Goal: Task Accomplishment & Management: Complete application form

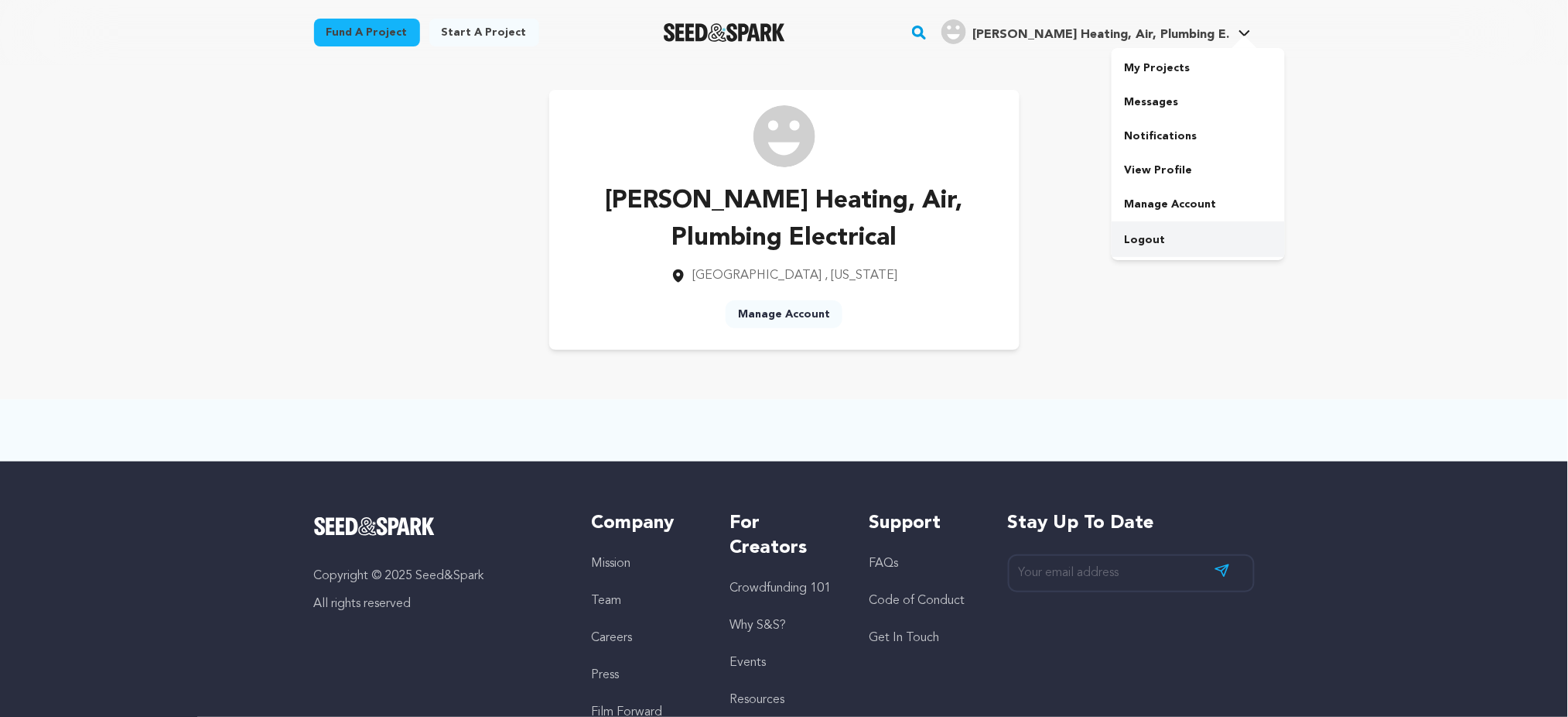
click at [1135, 248] on link "Logout" at bounding box center [1198, 239] width 174 height 34
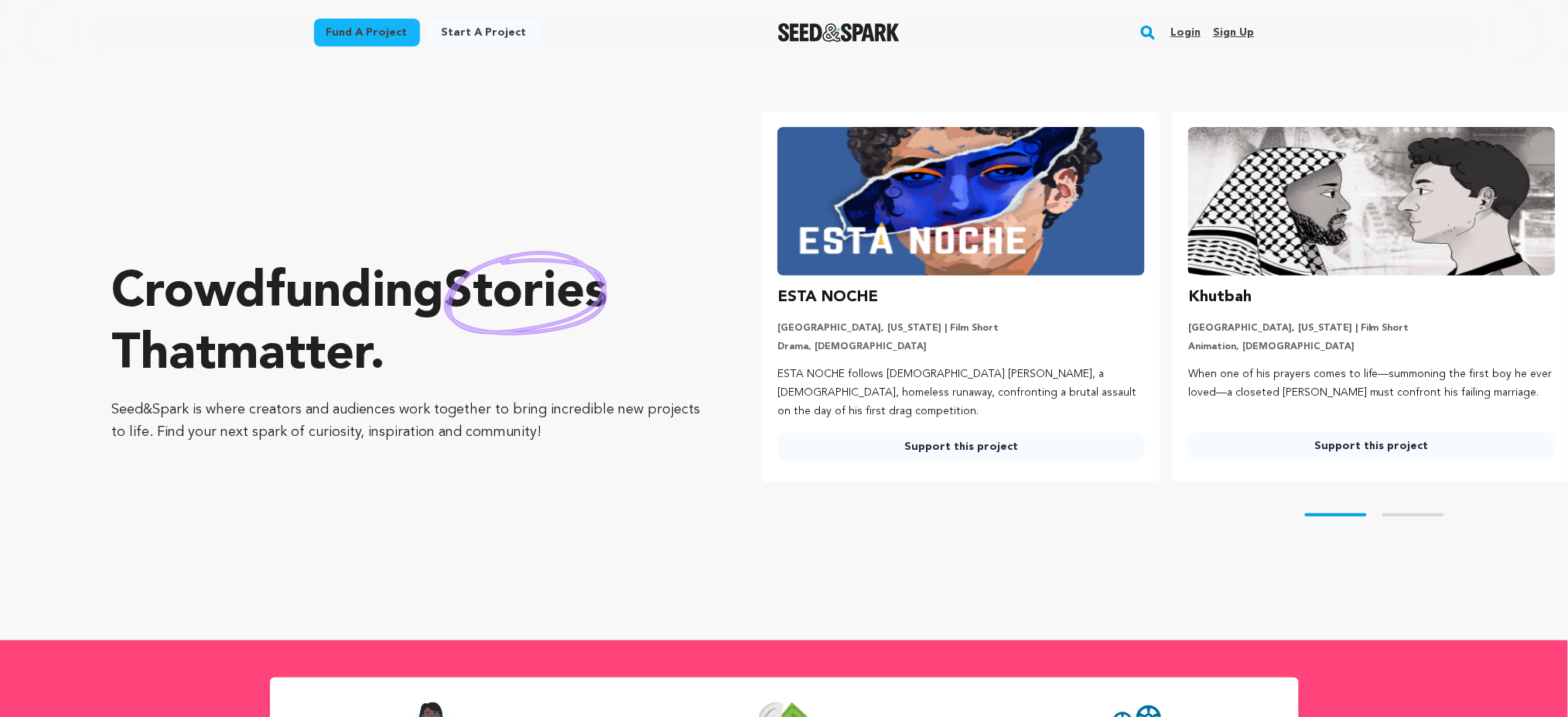
click at [1257, 38] on div "Fund a project Start a project Search Login Sign up Start a project" at bounding box center [784, 32] width 991 height 65
click at [1217, 35] on link "Sign up" at bounding box center [1233, 32] width 41 height 25
click at [1239, 26] on link "Sign up" at bounding box center [1233, 32] width 41 height 25
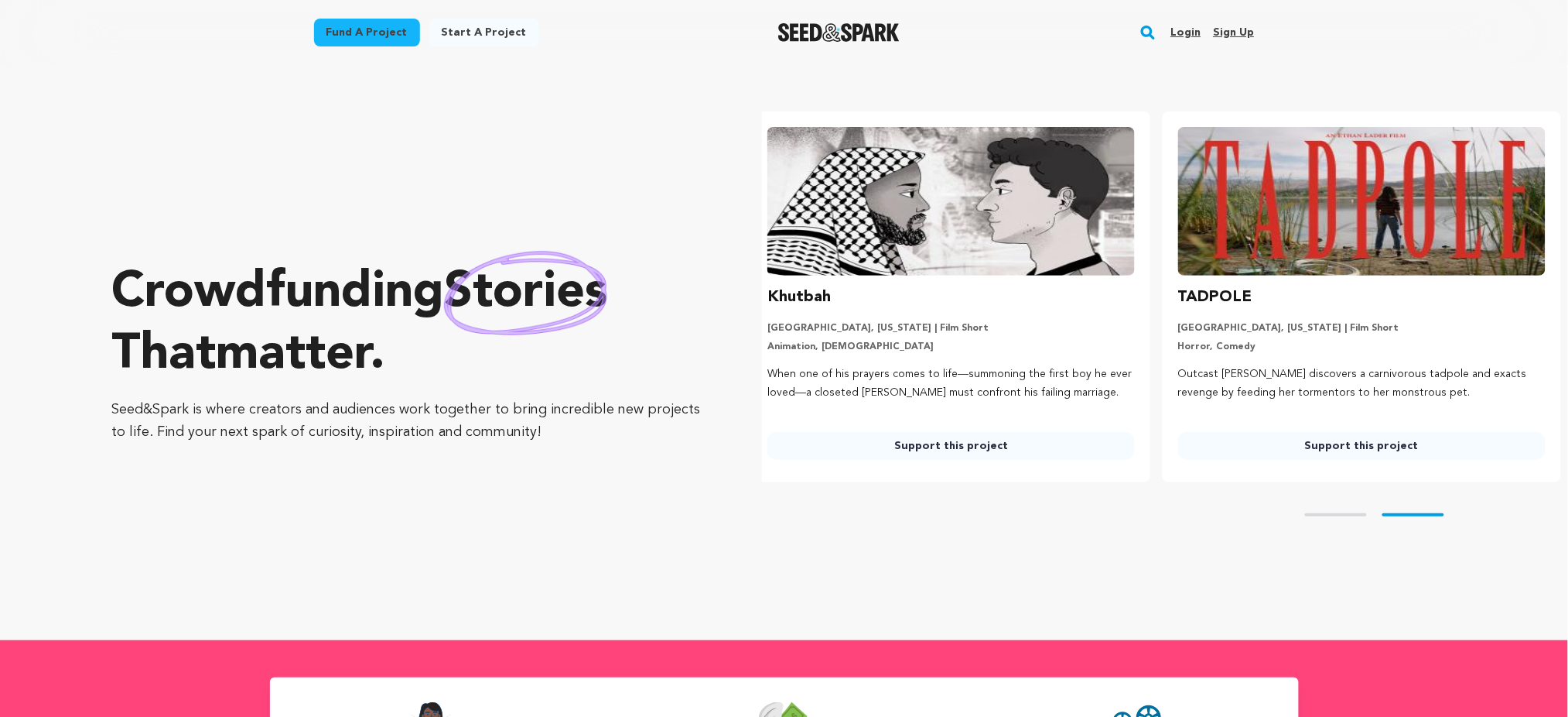
scroll to position [0, 424]
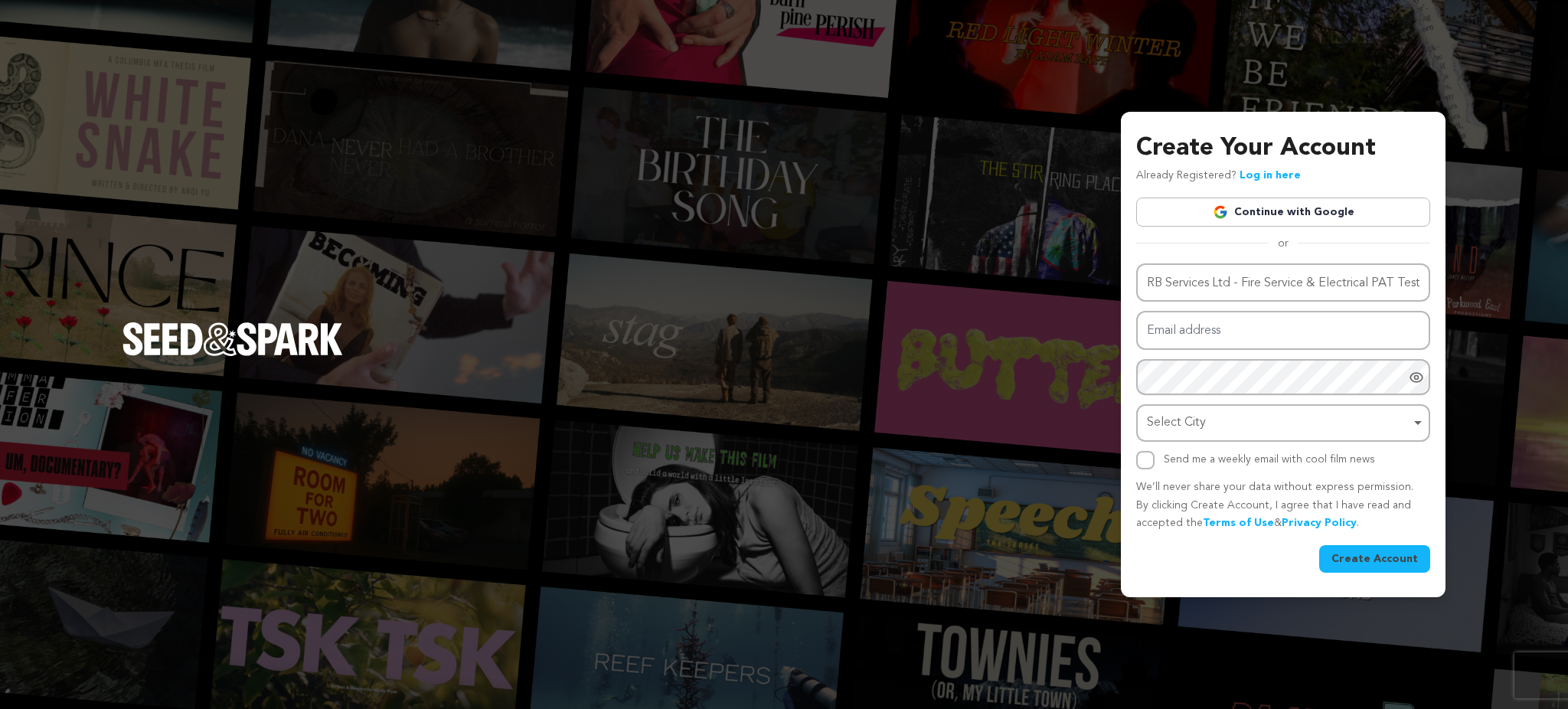
scroll to position [0, 78]
type input "RB Services Ltd - Fire Service & Electrical PAT Testing [GEOGRAPHIC_DATA]"
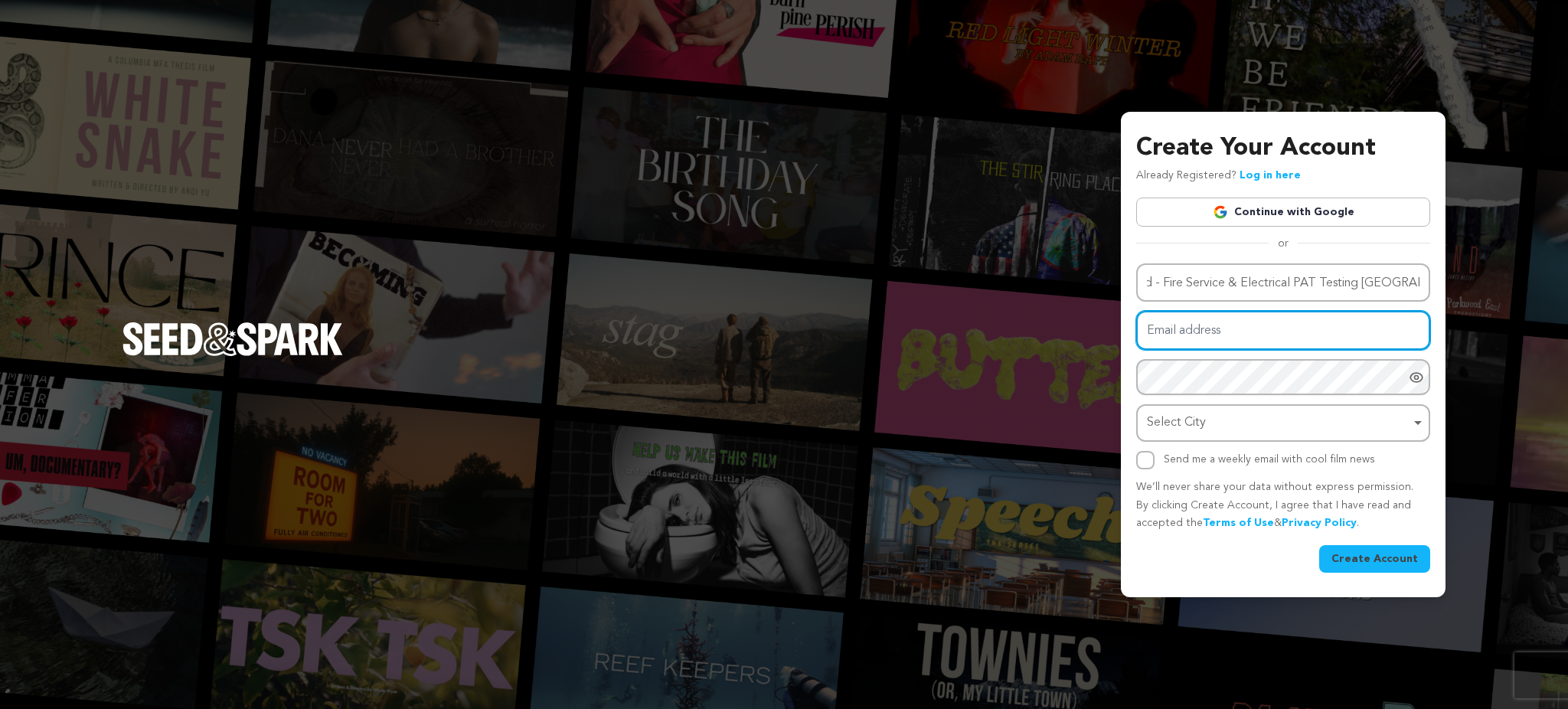
scroll to position [0, 0]
click at [1176, 340] on input "Email address" at bounding box center [1284, 330] width 294 height 39
paste input "kivihujy@forexzig.com"
type input "kivihujy@forexzig.com"
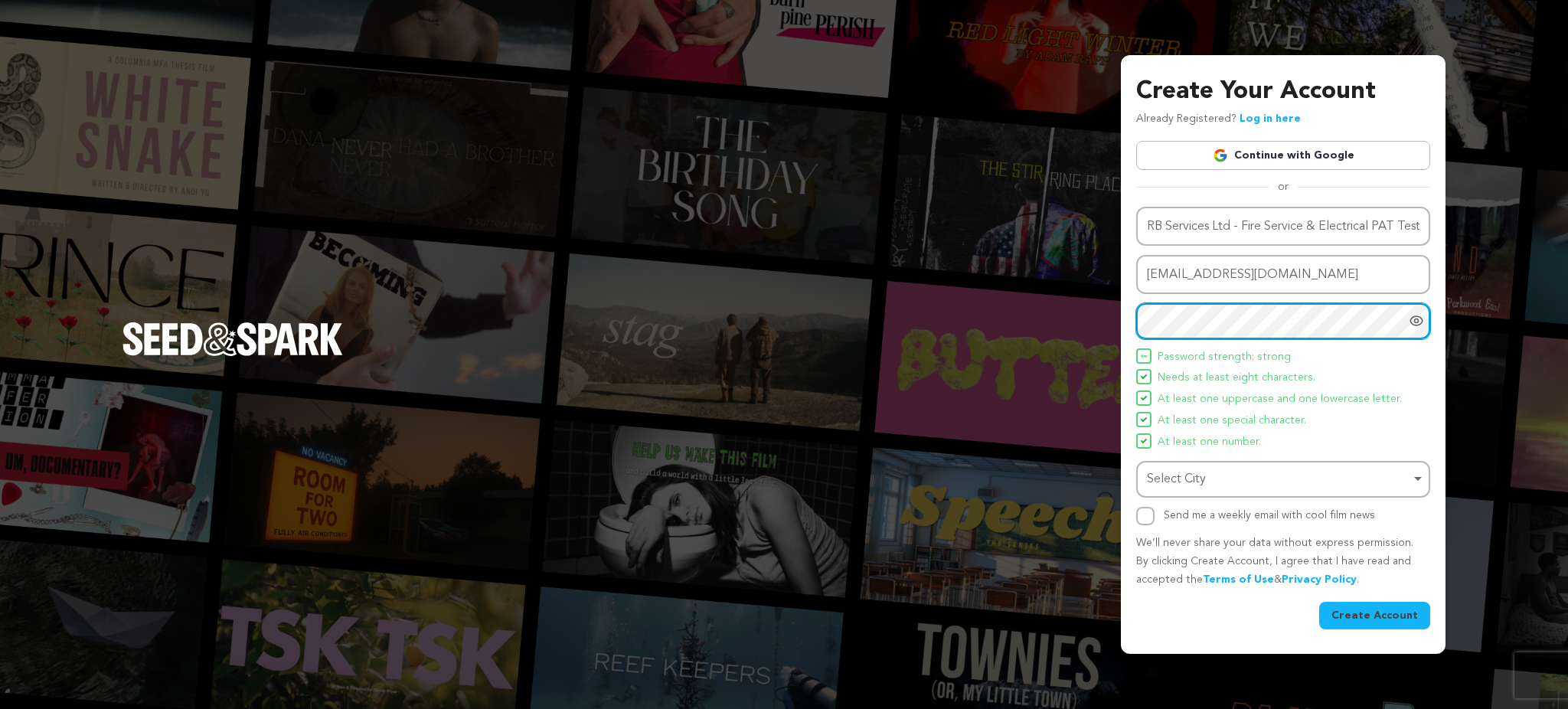
click at [1145, 465] on div "Select City Remove item" at bounding box center [1283, 479] width 279 height 28
click at [1180, 483] on div "Select City Remove item" at bounding box center [1279, 479] width 263 height 22
paste input "Hammerwich"
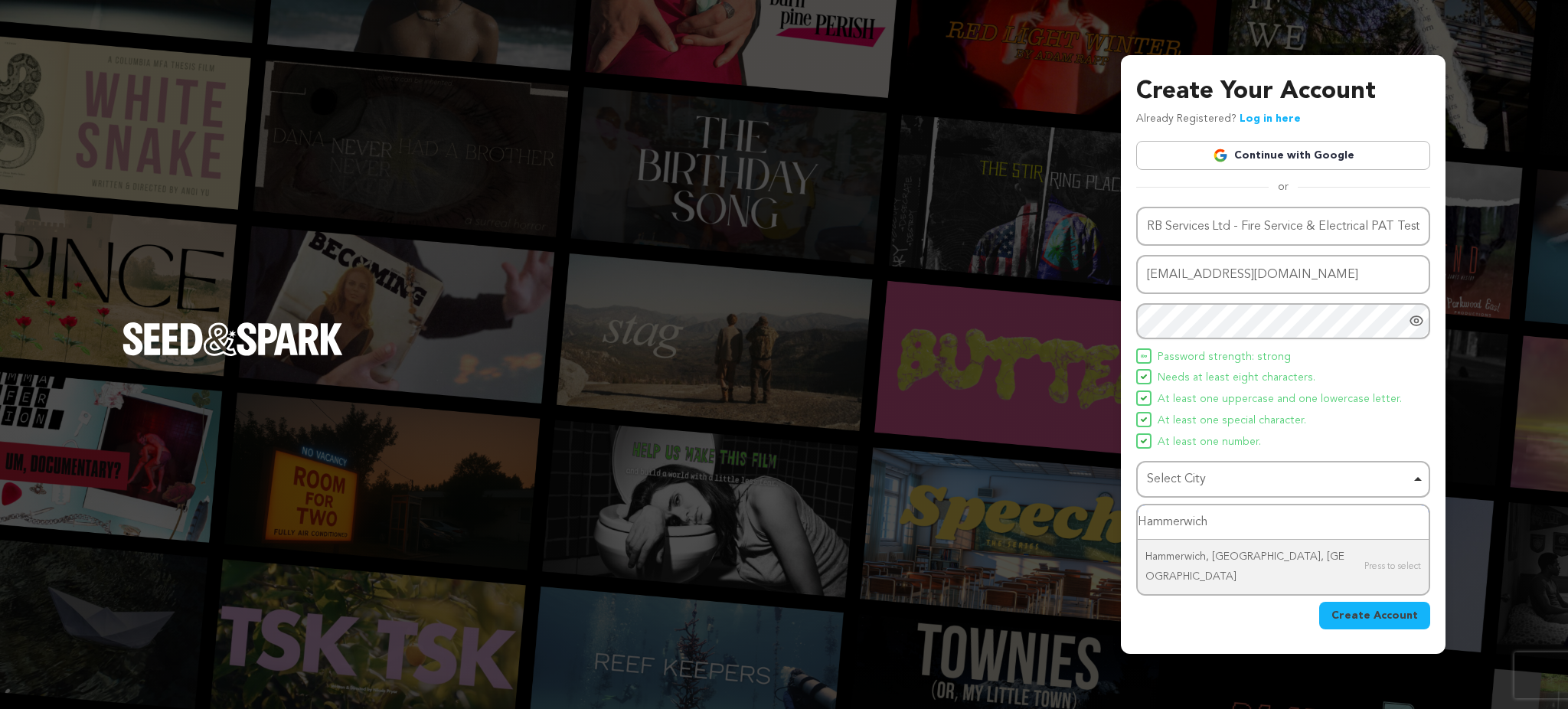
type input "Hammerwich"
click at [1361, 610] on button "Create Account" at bounding box center [1374, 615] width 111 height 28
click at [1206, 481] on div "Select City Remove item" at bounding box center [1279, 479] width 263 height 22
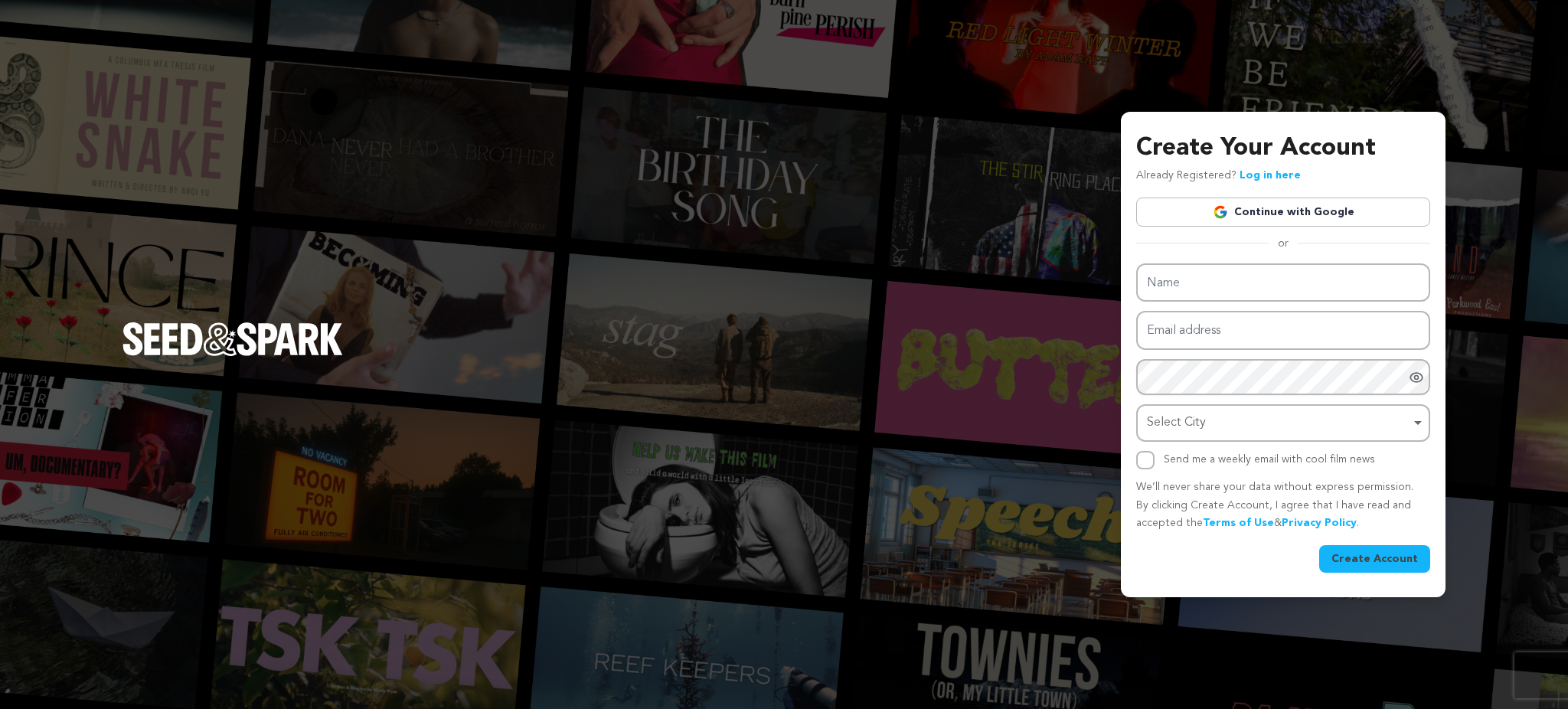
click at [1205, 425] on div "Select City Remove item" at bounding box center [1279, 422] width 263 height 22
paste input "Hammerwich"
type input "Hammerwich"
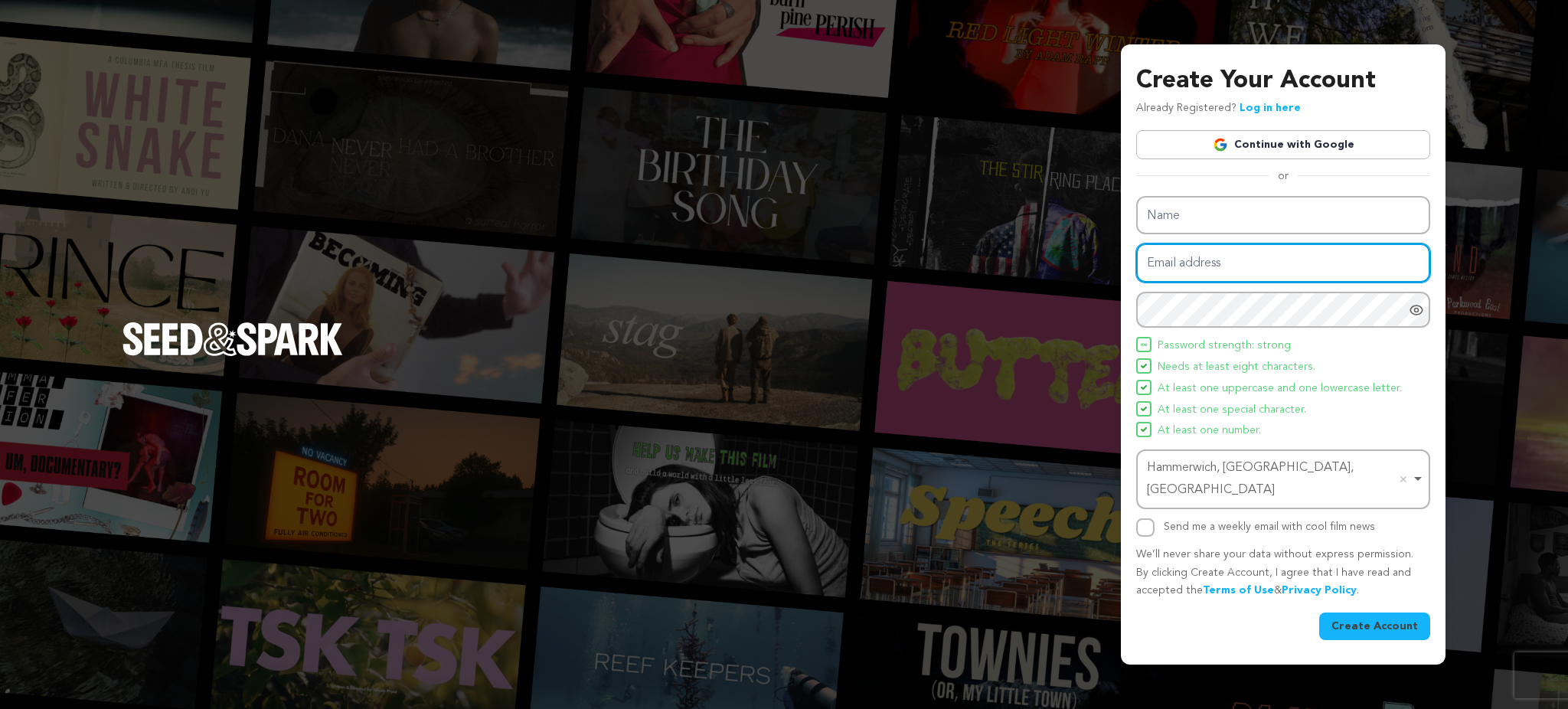
click at [1179, 280] on input "Email address" at bounding box center [1284, 263] width 294 height 39
paste input "kivihujy@forexzig.com"
type input "kivihujy@forexzig.com"
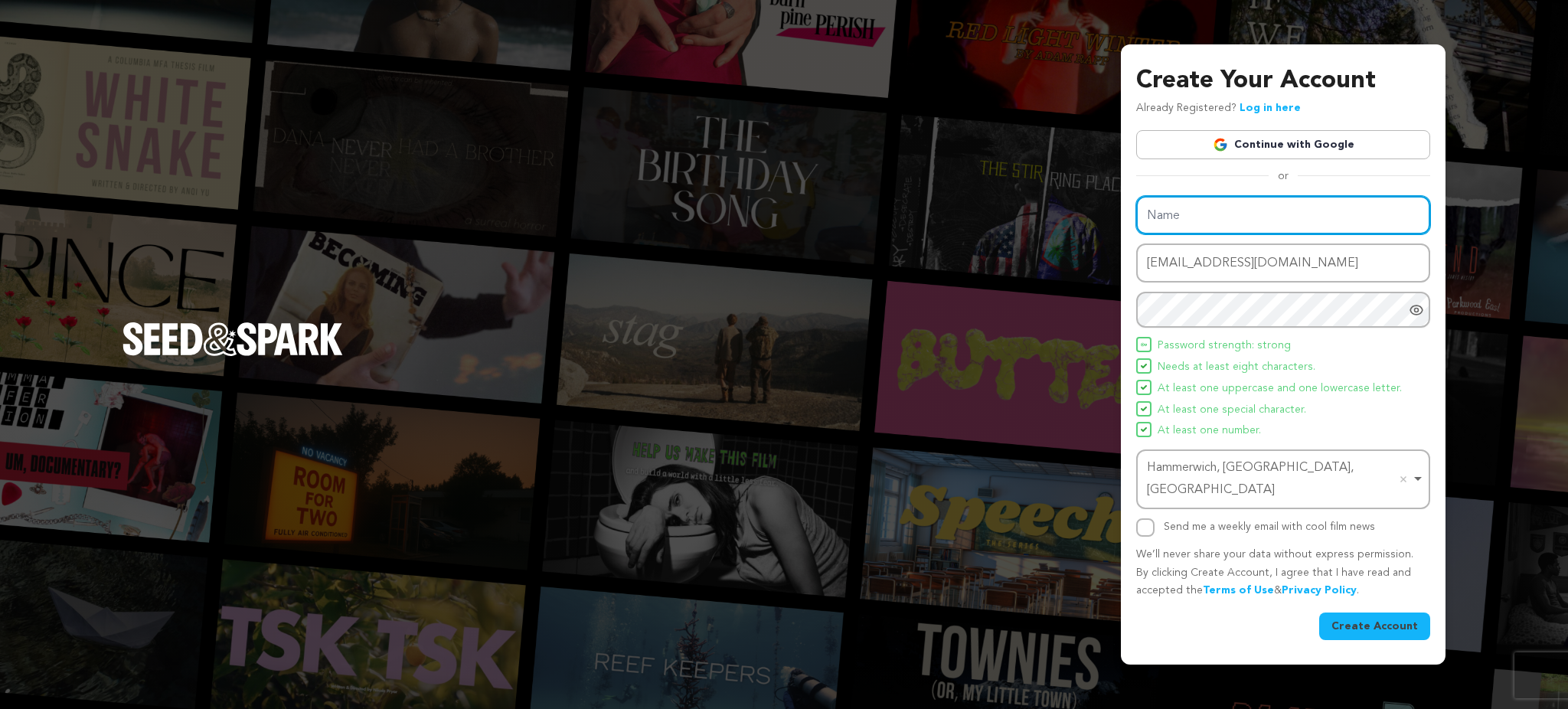
click at [1234, 219] on input "Name" at bounding box center [1284, 216] width 294 height 39
paste input "RB Services Ltd - Fire Service & Electrical PAT Testing Burntwood"
type input "RB Services Ltd - Fire Service & Electrical PAT Testing Burntwood"
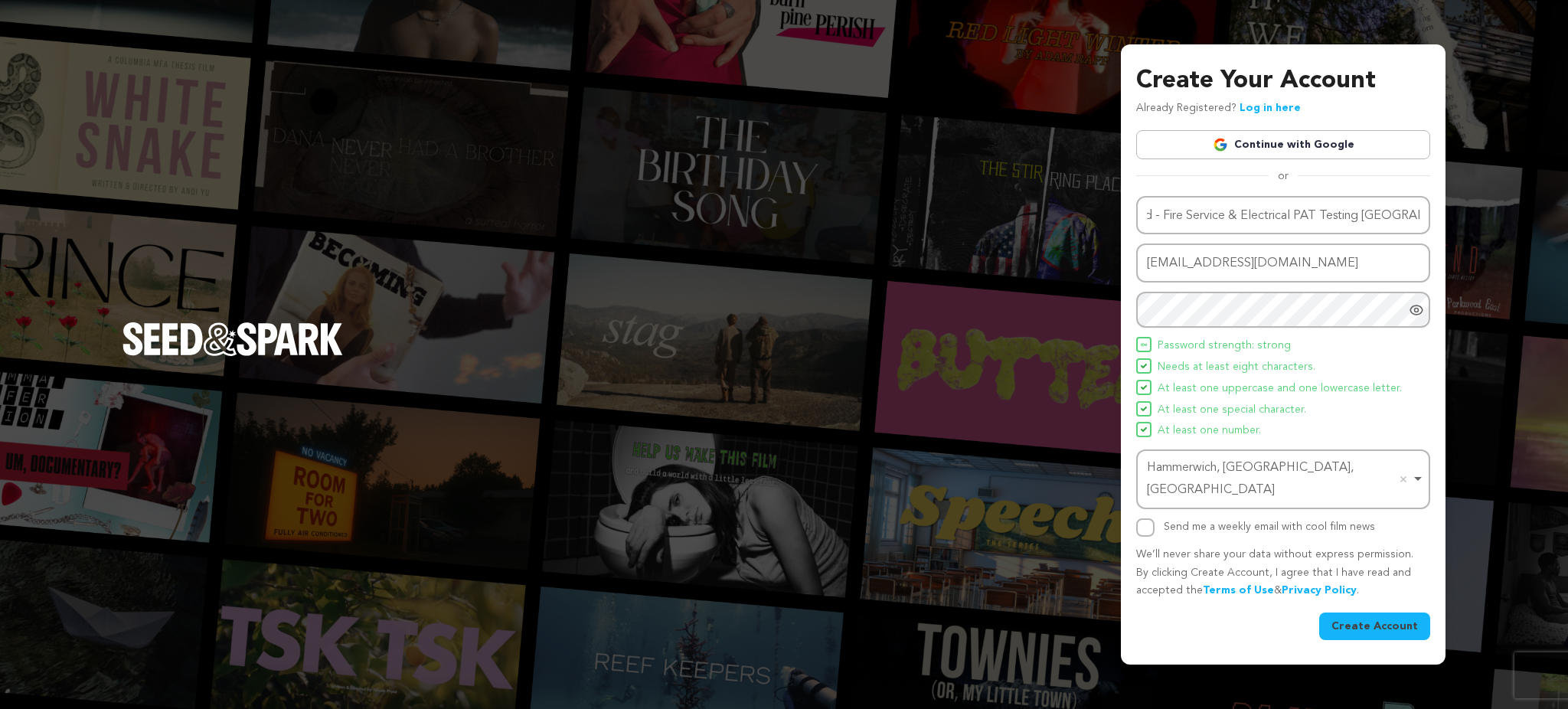
click at [1147, 502] on div "Name RB Services Ltd - Fire Service & Electrical PAT Testing Burntwood Email ad…" at bounding box center [1284, 366] width 294 height 341
click at [1137, 518] on input "Send me a weekly email with cool film news" at bounding box center [1146, 527] width 18 height 18
checkbox input "true"
click at [1377, 617] on button "Create Account" at bounding box center [1374, 626] width 111 height 28
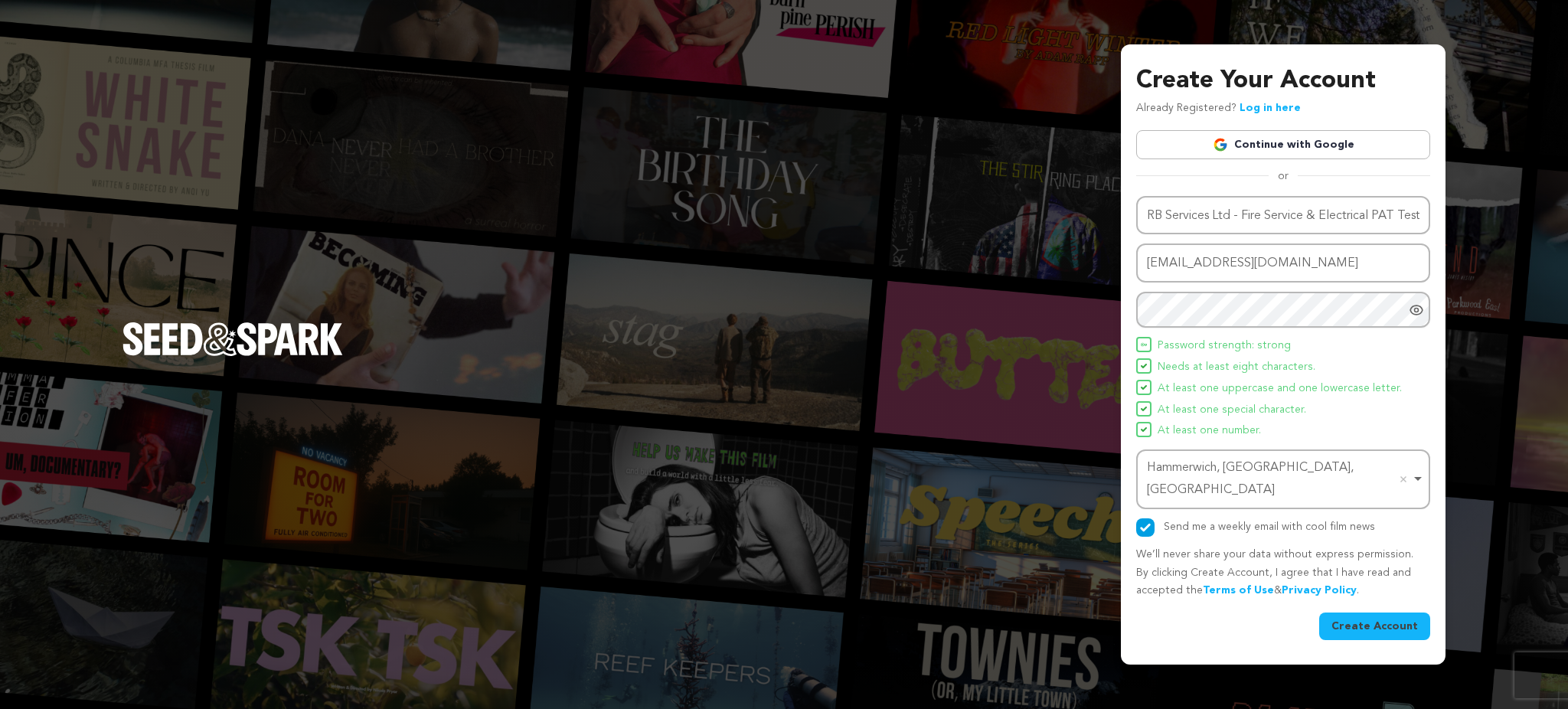
click at [1373, 612] on button "Create Account" at bounding box center [1374, 626] width 111 height 28
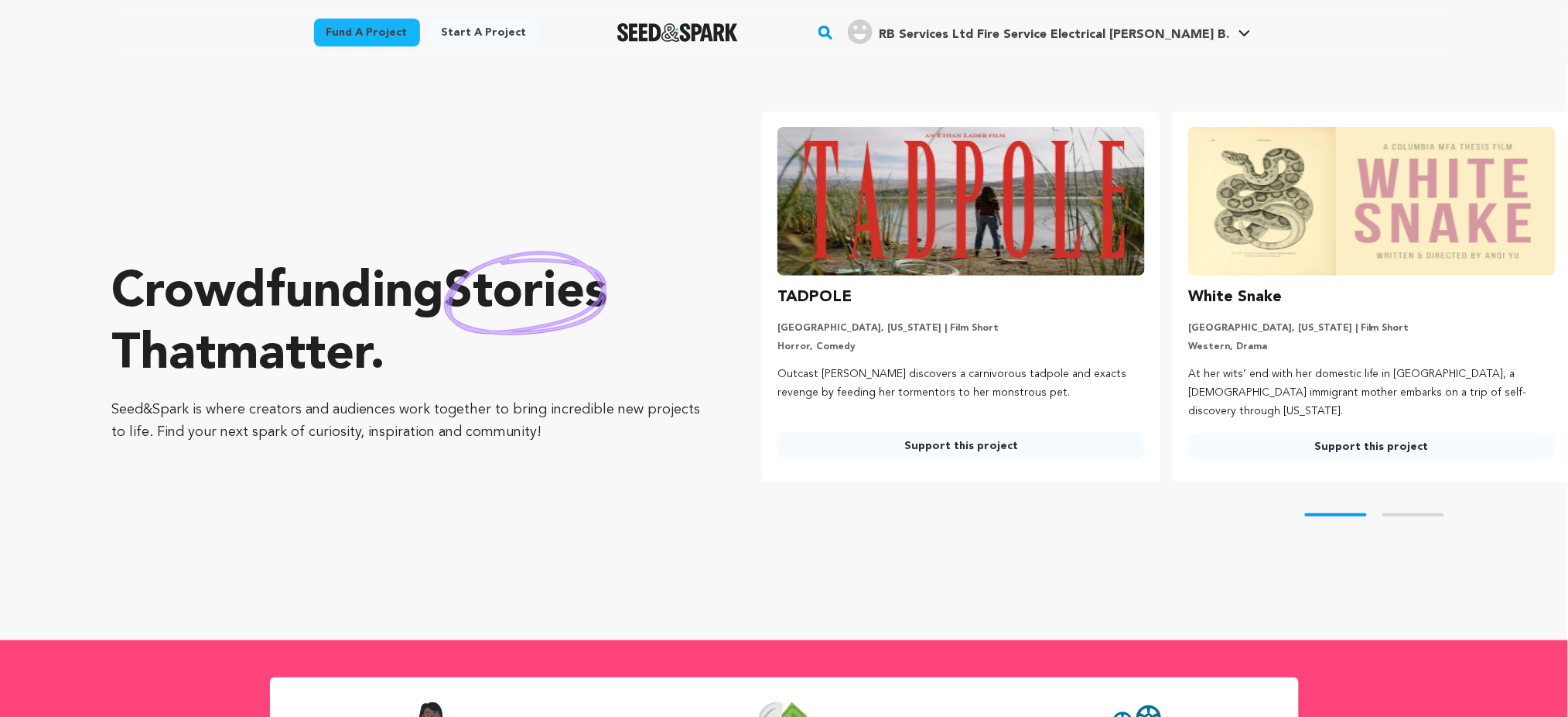
click at [1092, 31] on span "RB Services Ltd Fire Service Electrical [PERSON_NAME] B." at bounding box center [1054, 34] width 350 height 12
